Goal: Find specific page/section: Find specific page/section

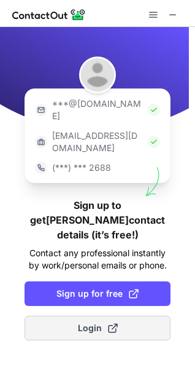
click at [109, 323] on span at bounding box center [113, 328] width 10 height 10
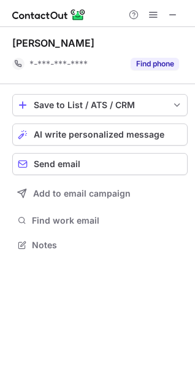
scroll to position [237, 195]
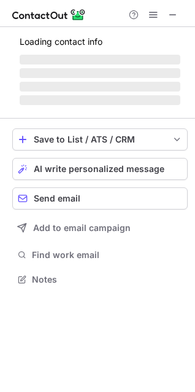
scroll to position [278, 195]
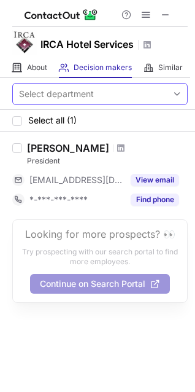
click at [36, 71] on span "About" at bounding box center [37, 68] width 20 height 10
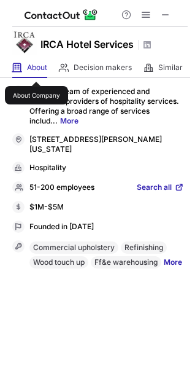
click at [153, 183] on span "Search all" at bounding box center [154, 188] width 35 height 11
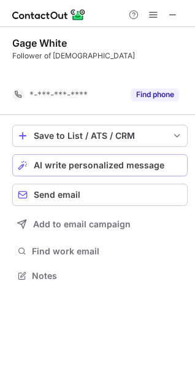
scroll to position [248, 195]
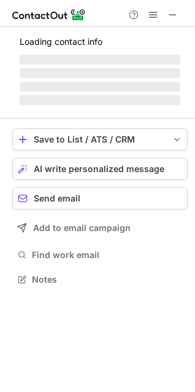
scroll to position [267, 195]
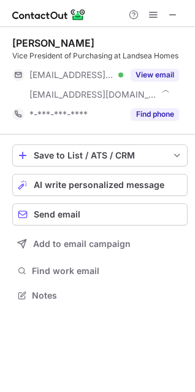
scroll to position [287, 195]
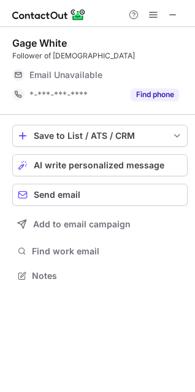
scroll to position [267, 195]
